Goal: Find specific page/section: Find specific page/section

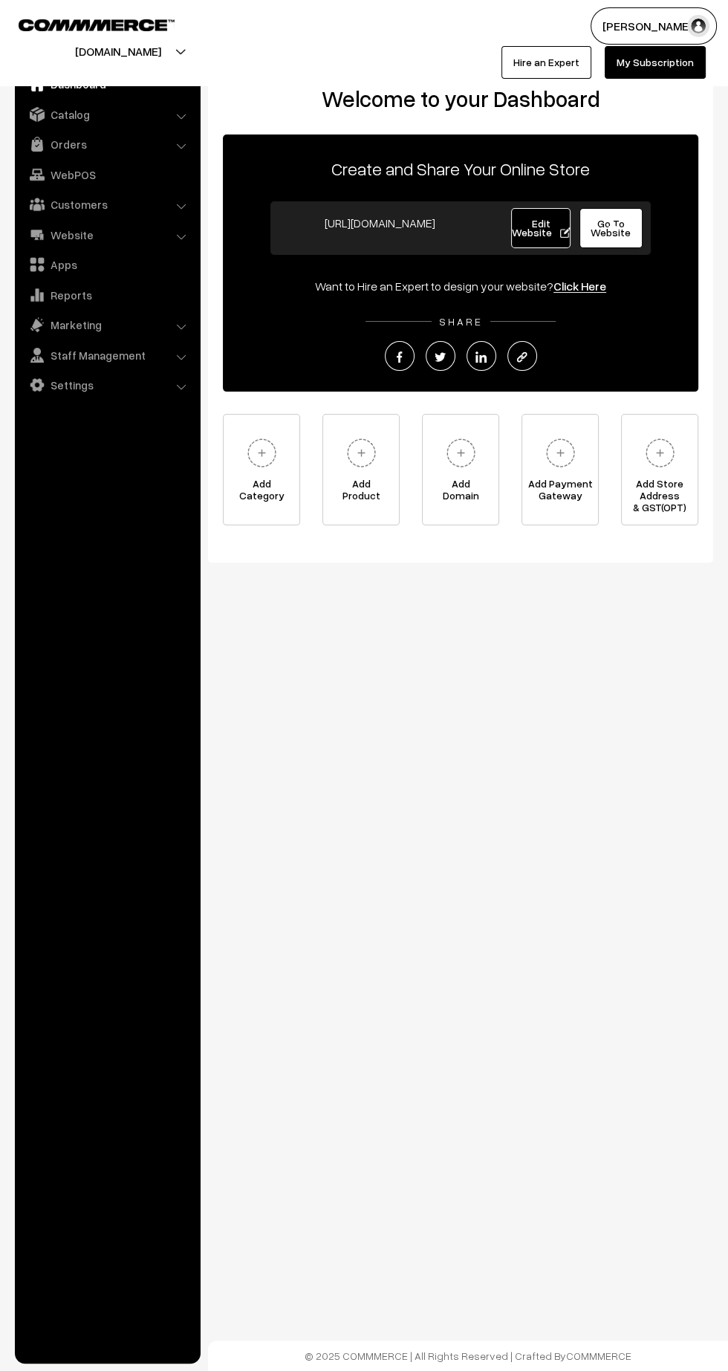
click at [65, 169] on link "WebPOS" at bounding box center [107, 174] width 177 height 27
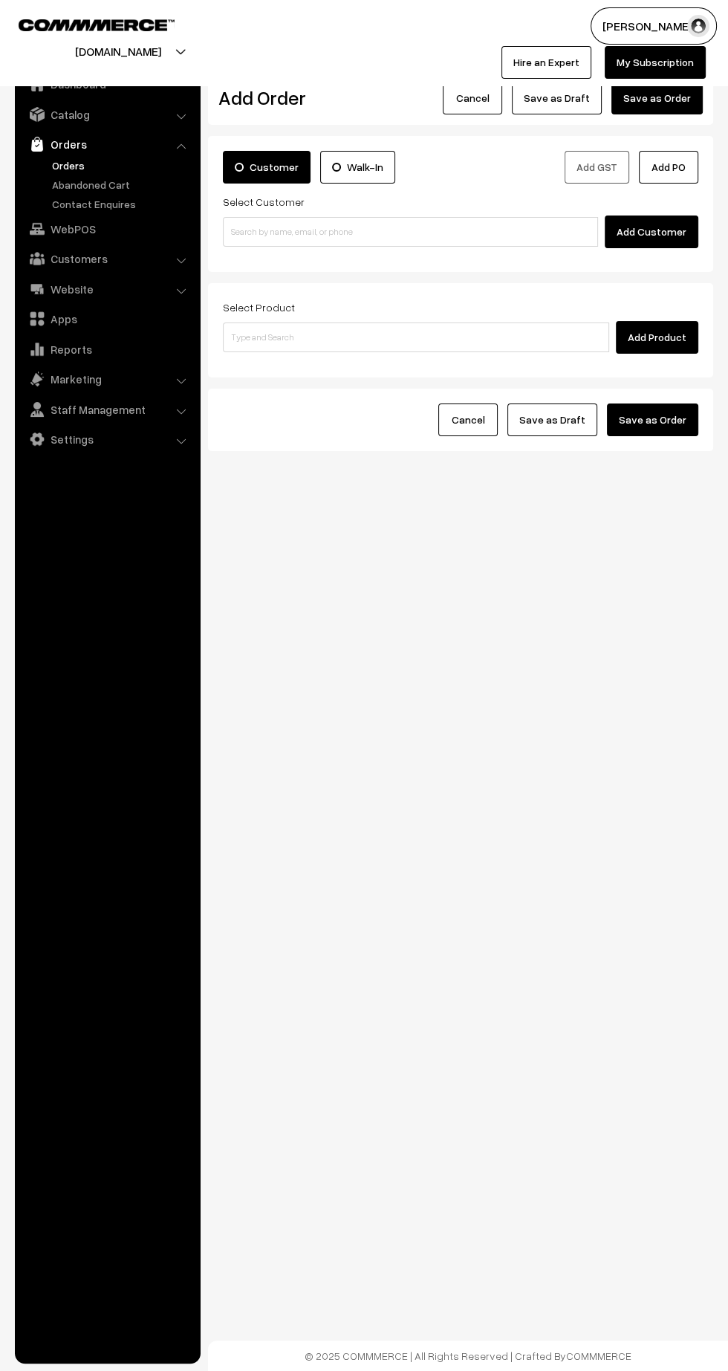
click at [72, 178] on link "Abandoned Cart" at bounding box center [121, 185] width 147 height 16
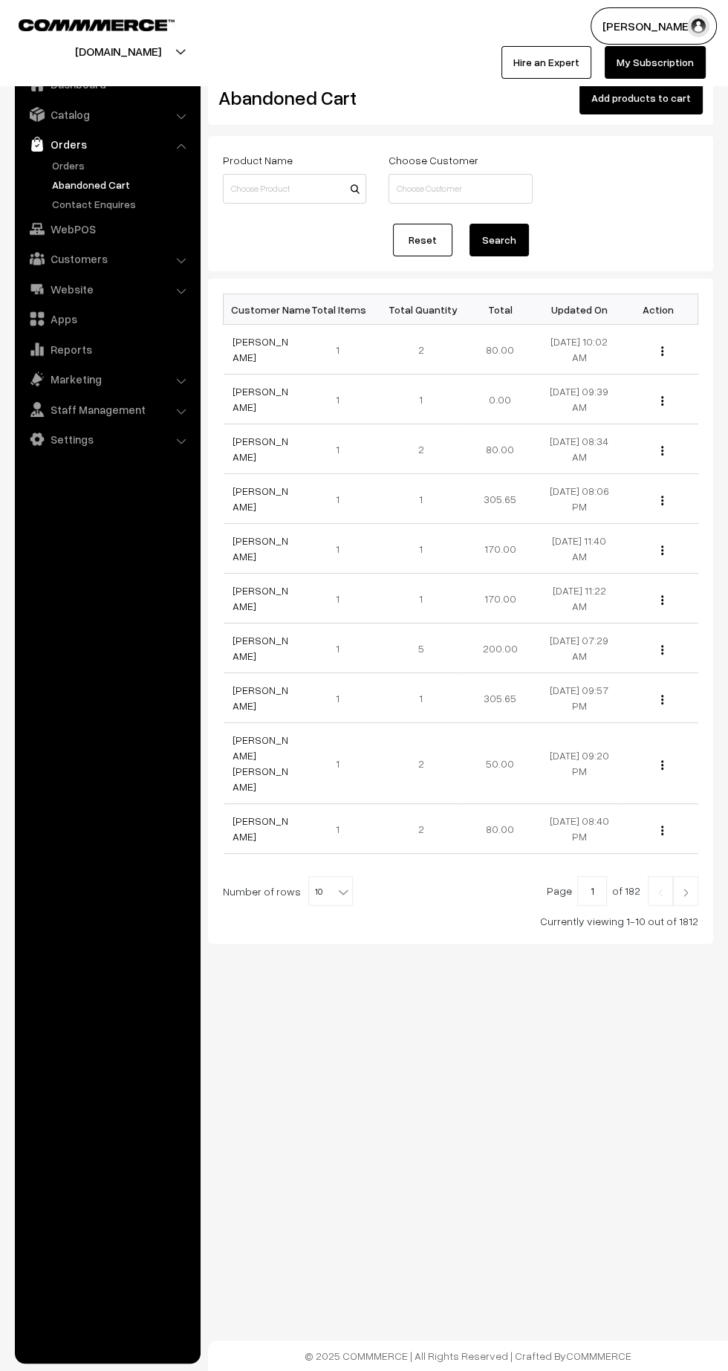
click at [68, 168] on link "Orders" at bounding box center [121, 166] width 147 height 16
